Goal: Navigation & Orientation: Find specific page/section

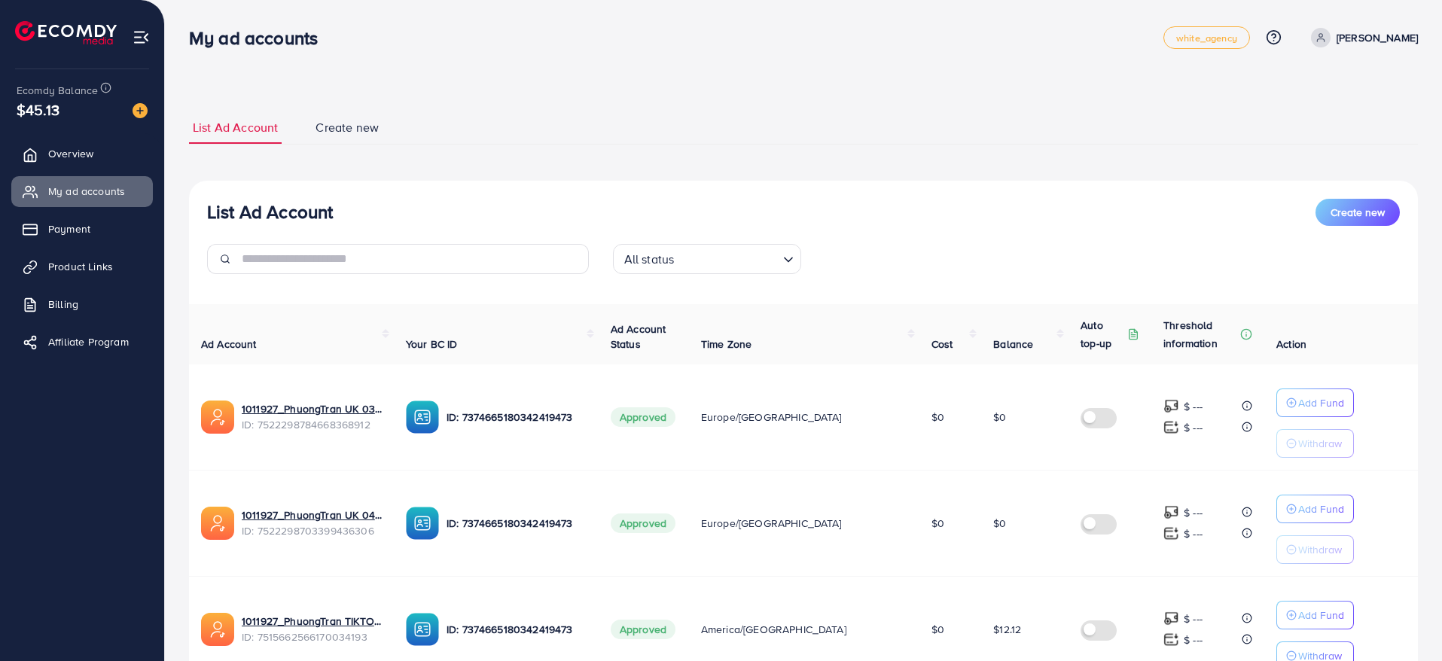
scroll to position [873, 0]
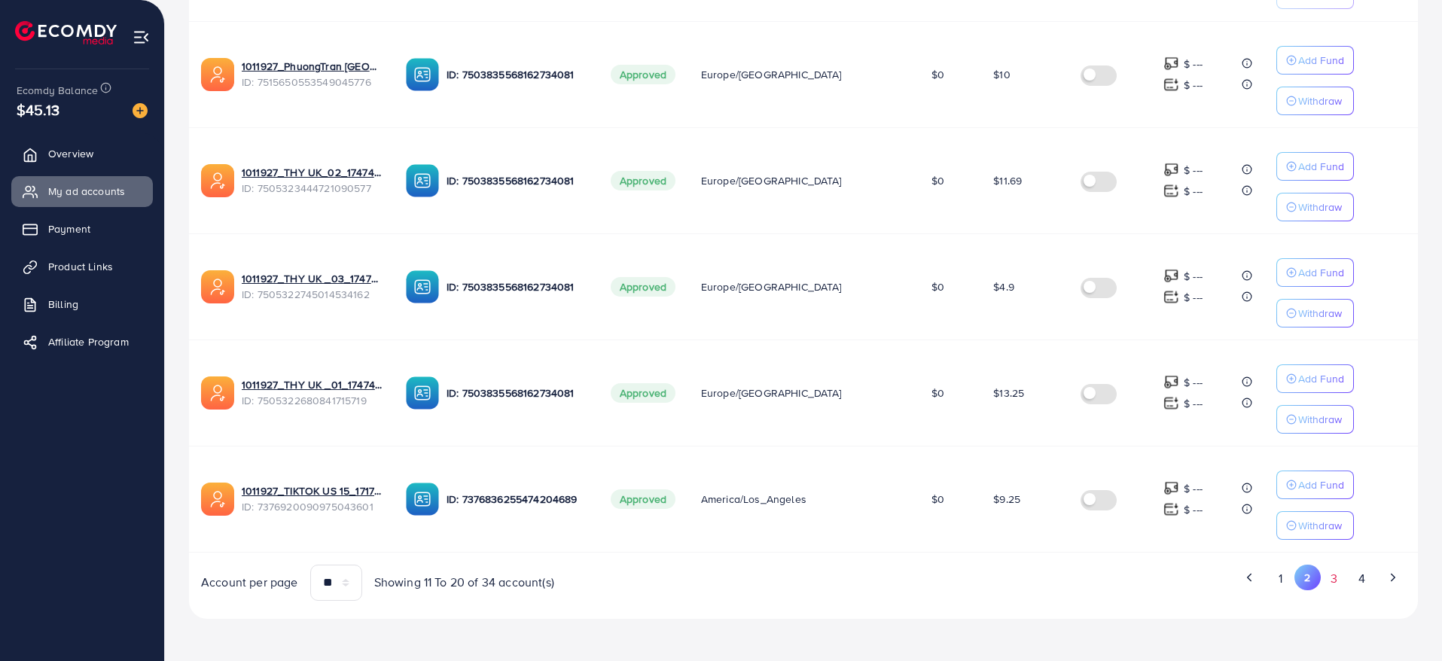
click at [1338, 587] on button "3" at bounding box center [1334, 579] width 27 height 28
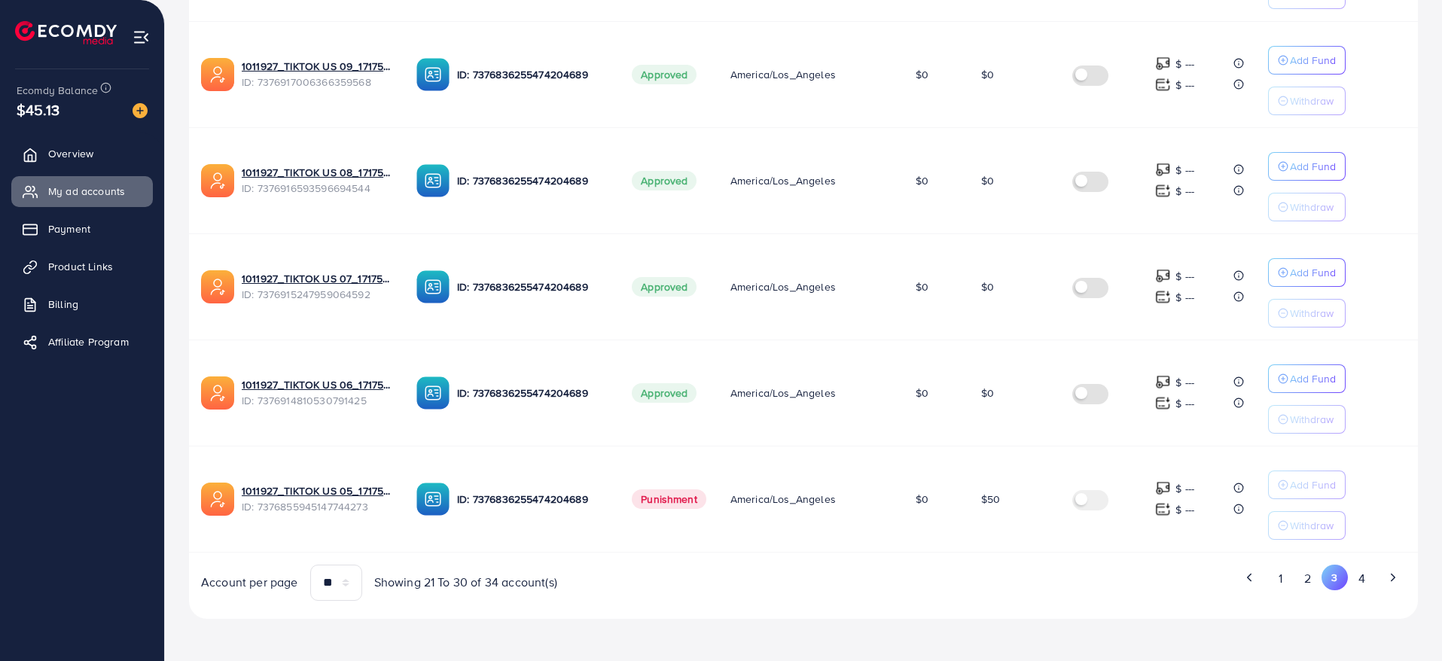
click at [1304, 581] on button "2" at bounding box center [1307, 579] width 27 height 28
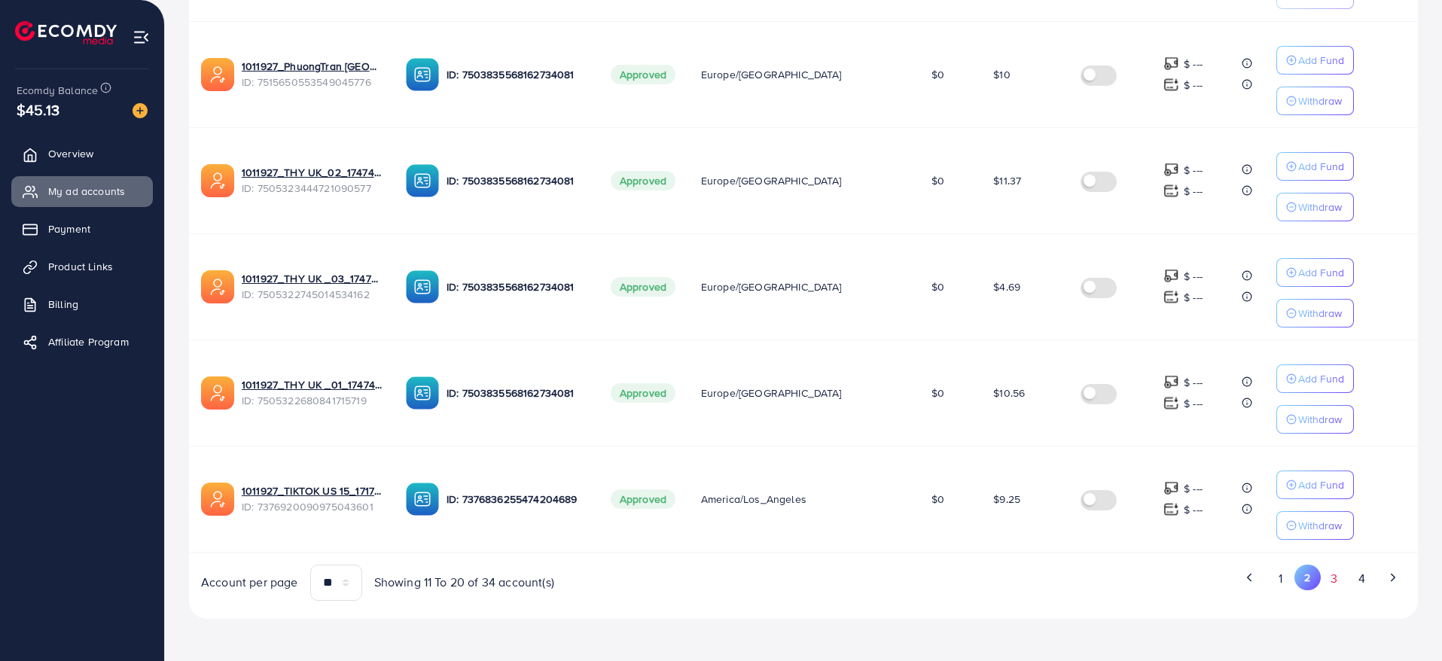
click at [1334, 582] on button "3" at bounding box center [1334, 579] width 27 height 28
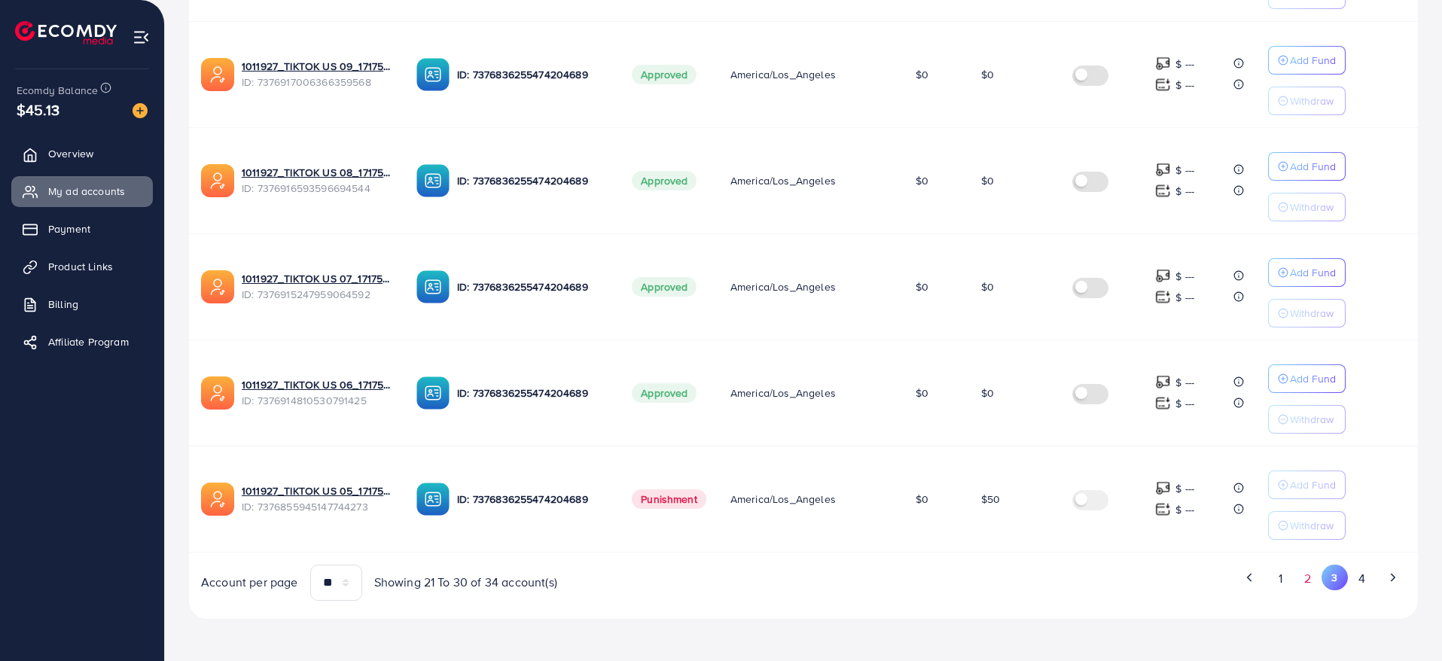
click at [1316, 584] on button "2" at bounding box center [1307, 579] width 27 height 28
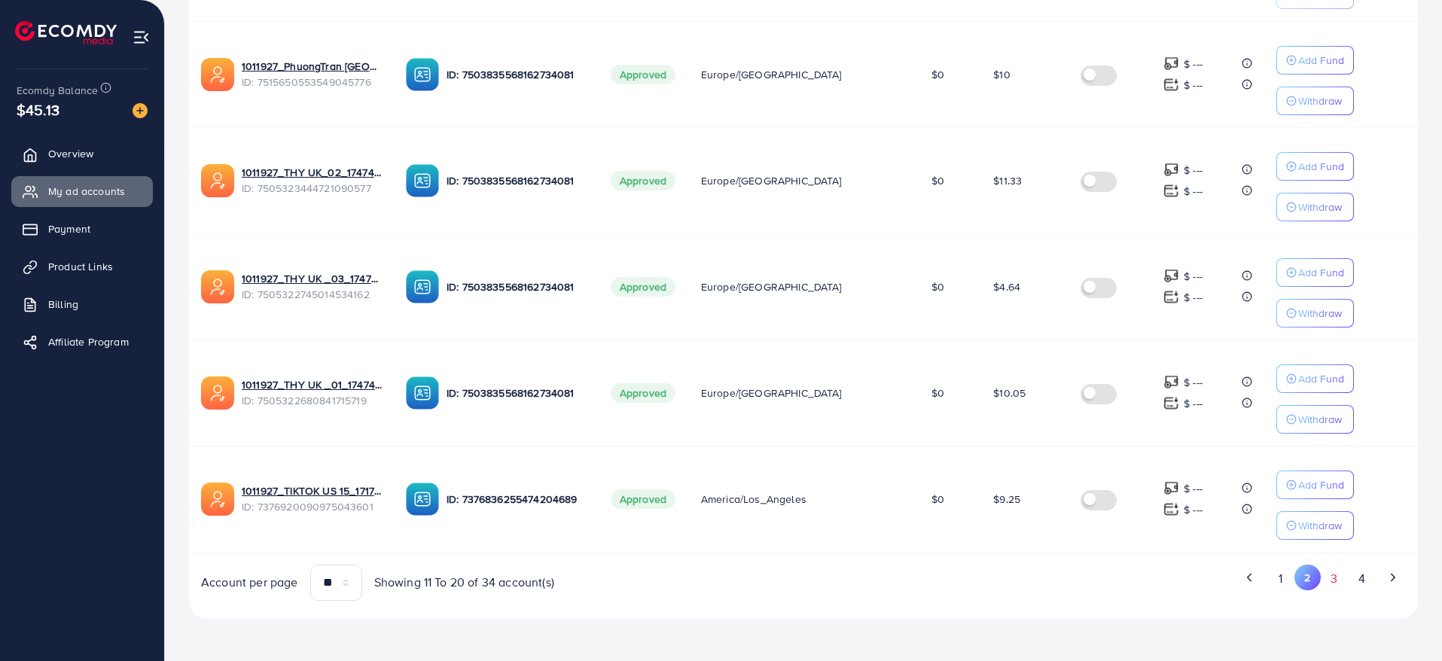
click at [1329, 584] on button "3" at bounding box center [1334, 579] width 27 height 28
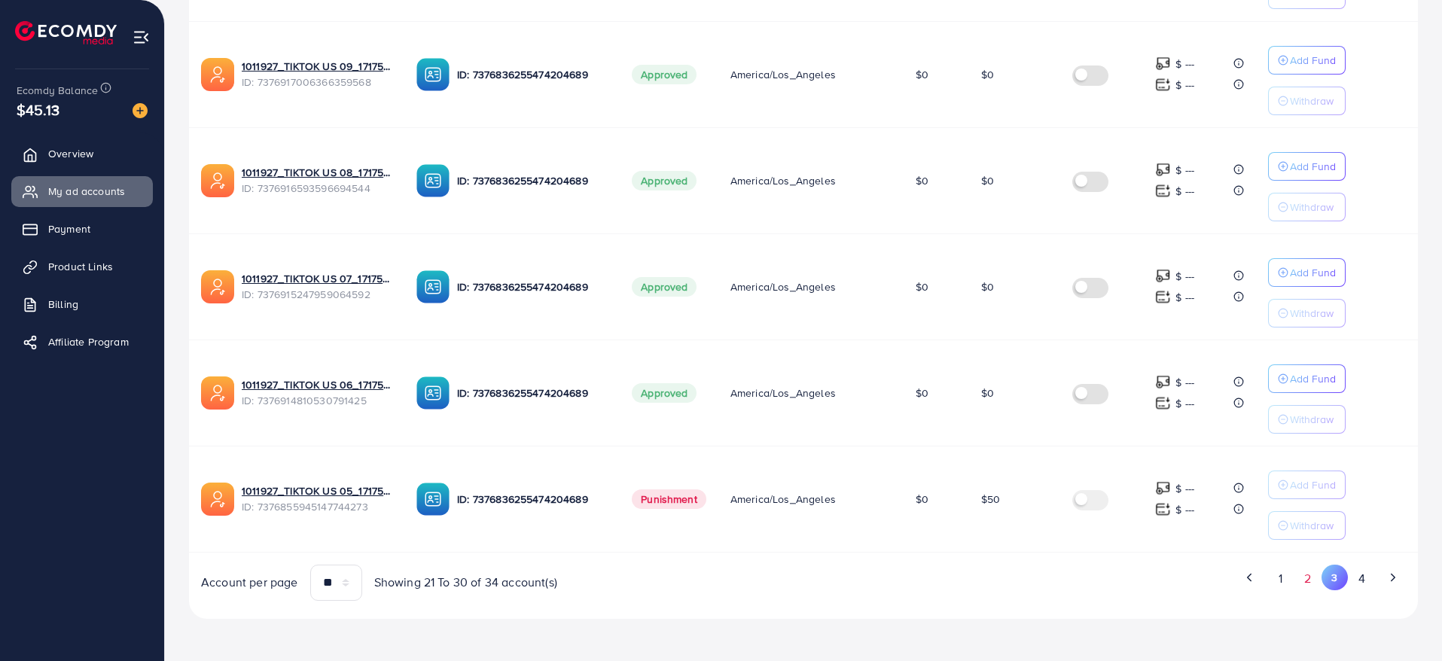
click at [1314, 581] on button "2" at bounding box center [1307, 579] width 27 height 28
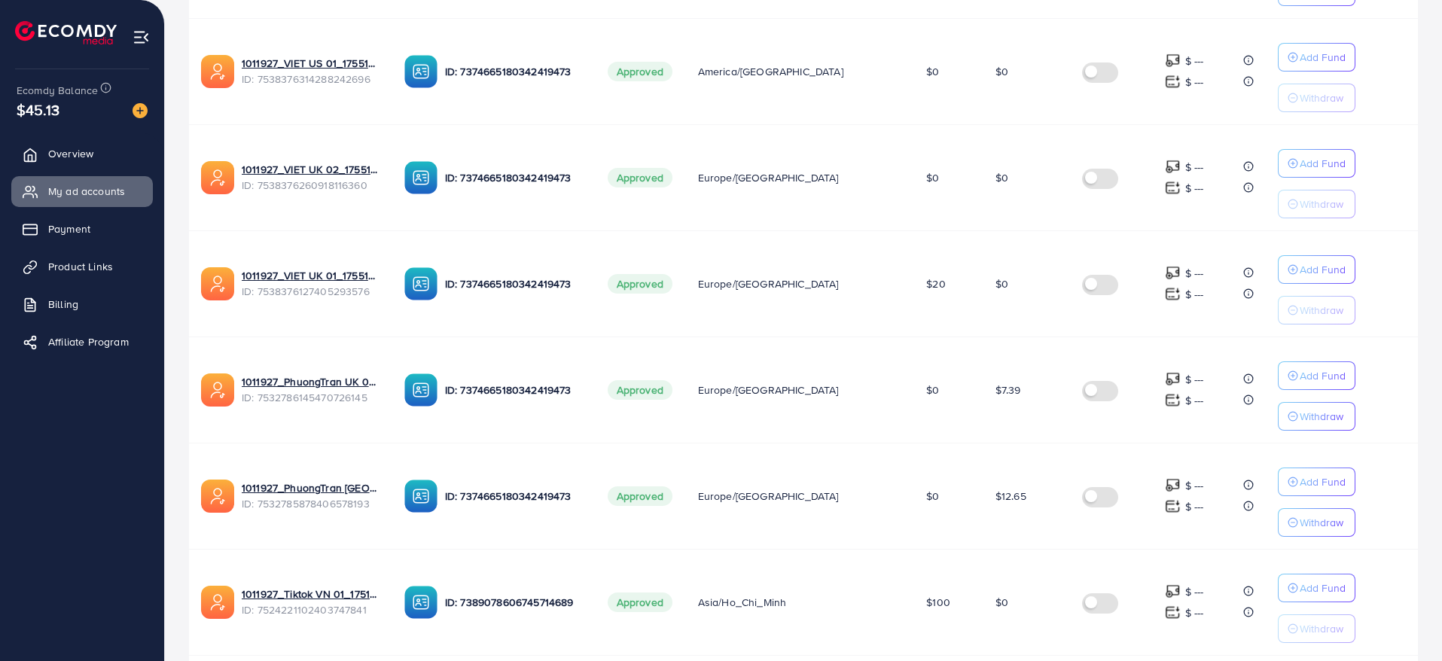
scroll to position [873, 0]
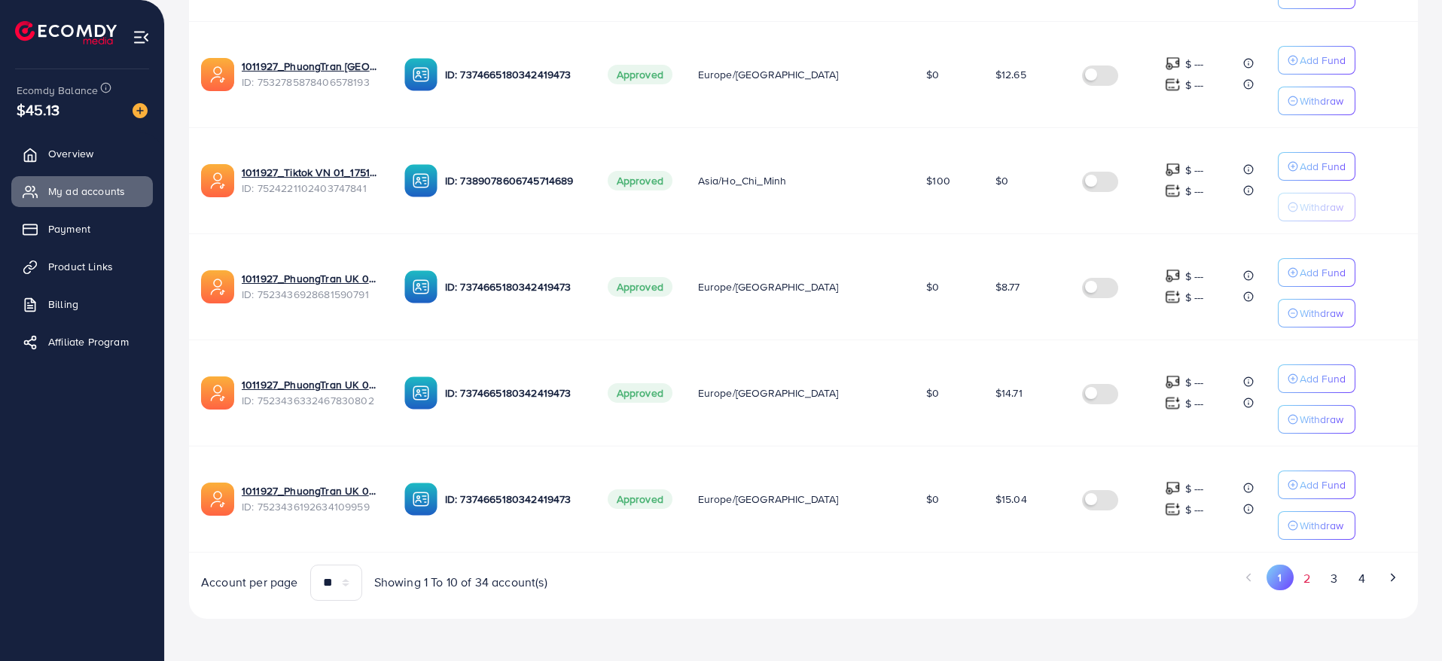
click at [1305, 581] on button "2" at bounding box center [1307, 579] width 27 height 28
